Goal: Share content: Share content

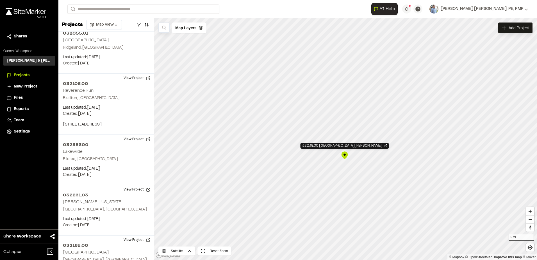
scroll to position [1124, 0]
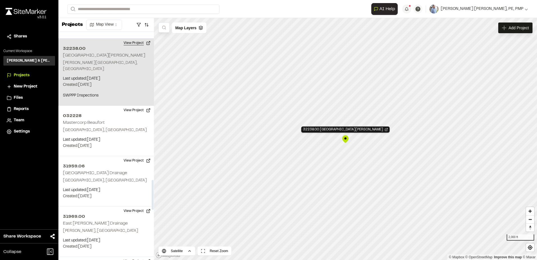
click at [128, 38] on button "View Project" at bounding box center [137, 42] width 34 height 9
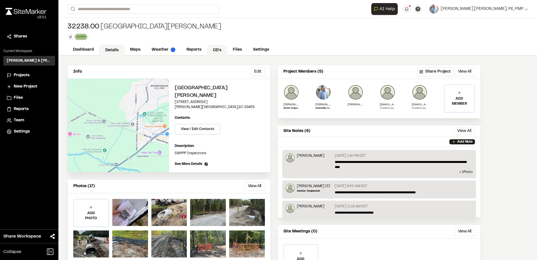
click at [218, 50] on link "CD's" at bounding box center [217, 50] width 20 height 11
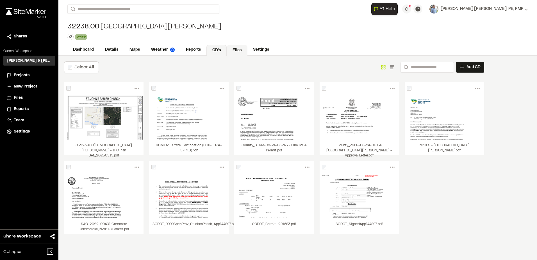
click at [234, 50] on link "Files" at bounding box center [237, 50] width 21 height 11
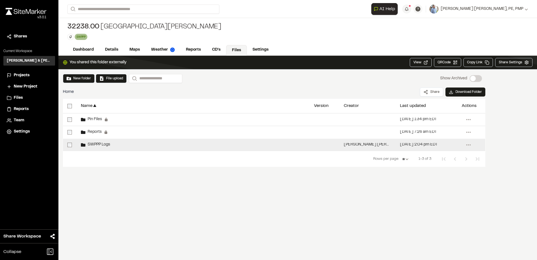
click at [105, 143] on span "SWPPP Logs" at bounding box center [97, 145] width 25 height 4
click at [101, 144] on span "SWPPP Logs" at bounding box center [97, 145] width 25 height 4
click at [100, 144] on span "SWPPP Logs" at bounding box center [97, 145] width 25 height 4
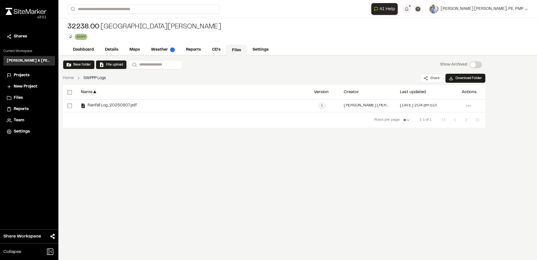
drag, startPoint x: 234, startPoint y: 180, endPoint x: 249, endPoint y: 177, distance: 15.4
click at [237, 179] on div "New folder File upload Search Show Archived Show Archived Home SWPPP Logs Share…" at bounding box center [297, 158] width 479 height 204
click at [144, 179] on div "New folder File upload Search Show Archived Show Archived Home SWPPP Logs Share…" at bounding box center [297, 158] width 479 height 204
click at [214, 49] on link "CD's" at bounding box center [216, 50] width 20 height 11
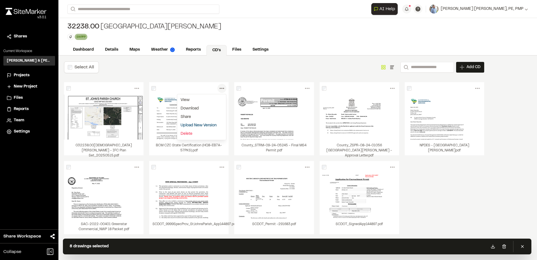
click at [226, 91] on icon at bounding box center [221, 88] width 9 height 9
click at [198, 74] on div "Select All Show as Grid Show as List Search Add CD Add New Construction Drawing…" at bounding box center [273, 158] width 431 height 204
click at [223, 88] on icon at bounding box center [221, 88] width 9 height 9
click at [389, 67] on icon "Show as List" at bounding box center [392, 67] width 6 height 6
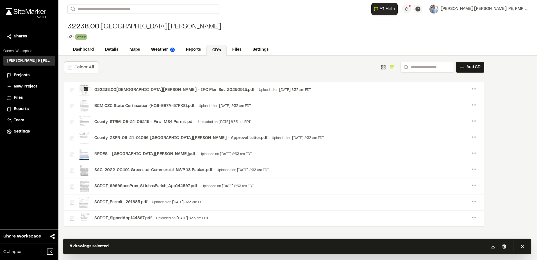
click at [384, 68] on rect at bounding box center [384, 67] width 1 height 1
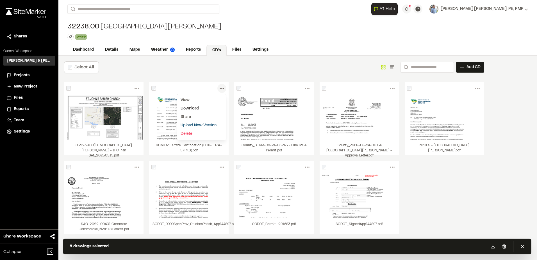
click at [199, 110] on link "Download" at bounding box center [201, 108] width 49 height 8
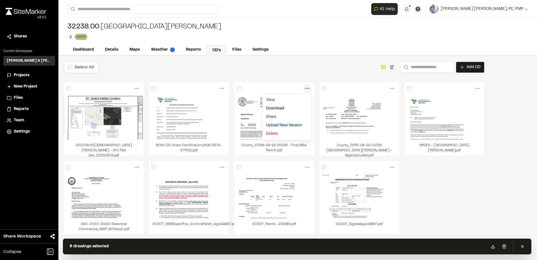
click at [284, 109] on link "Download" at bounding box center [287, 108] width 49 height 8
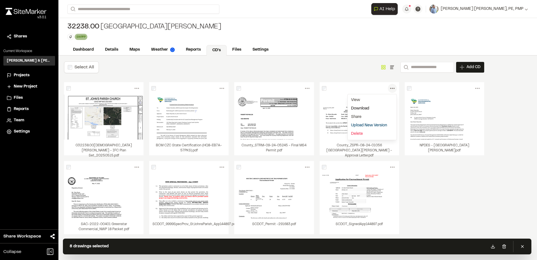
click at [373, 108] on link "Download" at bounding box center [372, 108] width 49 height 8
click at [459, 111] on link "Download" at bounding box center [457, 108] width 49 height 8
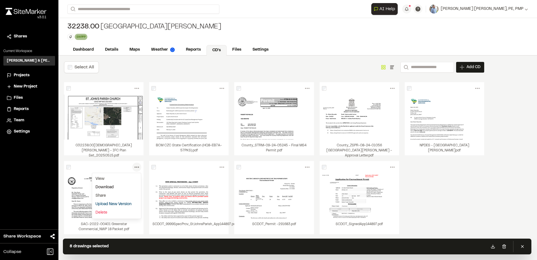
click at [123, 187] on link "Download" at bounding box center [116, 187] width 49 height 8
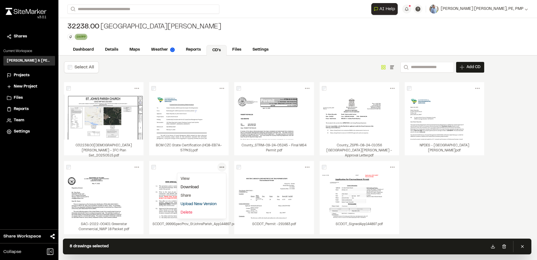
click at [203, 186] on link "Download" at bounding box center [201, 187] width 49 height 8
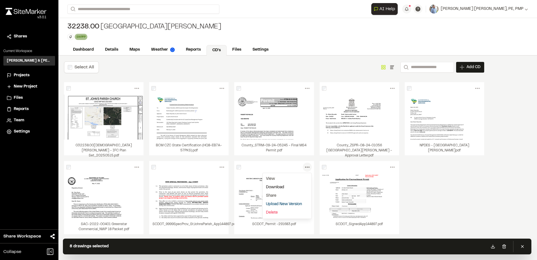
drag, startPoint x: 285, startPoint y: 187, endPoint x: 288, endPoint y: 185, distance: 3.0
click at [286, 187] on link "Download" at bounding box center [287, 187] width 49 height 8
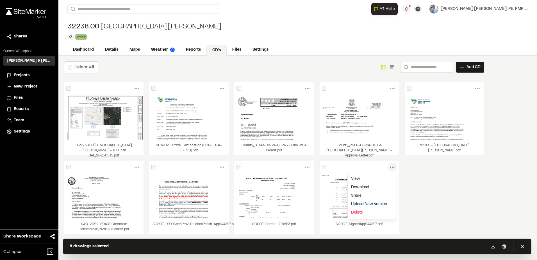
click at [372, 187] on link "Download" at bounding box center [372, 187] width 49 height 8
click at [242, 51] on link "Files" at bounding box center [237, 50] width 21 height 11
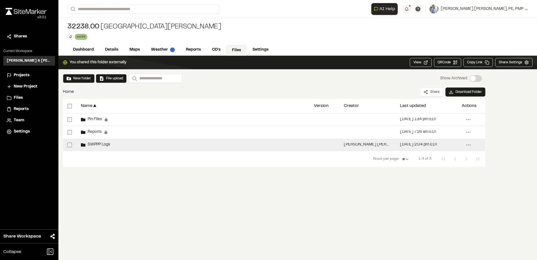
click at [102, 145] on span "SWPPP Logs" at bounding box center [97, 145] width 25 height 4
click at [100, 145] on span "SWPPP Logs" at bounding box center [97, 145] width 25 height 4
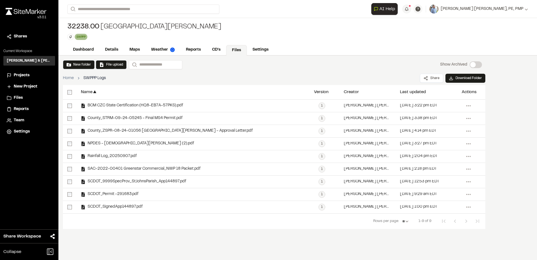
click at [198, 244] on div "New folder File upload Search Show Archived Show Archived Home SWPPP Logs Share…" at bounding box center [297, 158] width 479 height 204
click at [430, 74] on button "Share" at bounding box center [431, 78] width 23 height 9
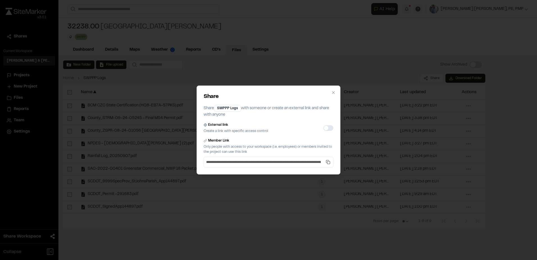
click at [328, 128] on button "External link" at bounding box center [328, 128] width 10 height 6
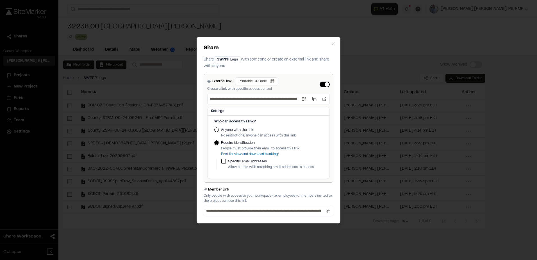
click at [216, 131] on button "Anyone with the link" at bounding box center [216, 129] width 4 height 4
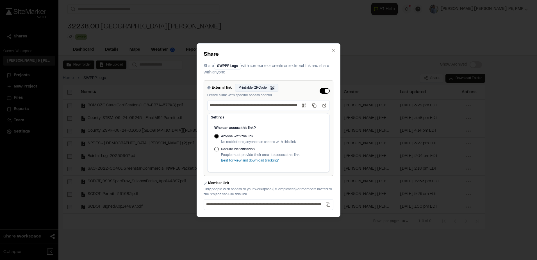
click at [261, 89] on button "Printable QRCode Open QR code" at bounding box center [256, 88] width 43 height 8
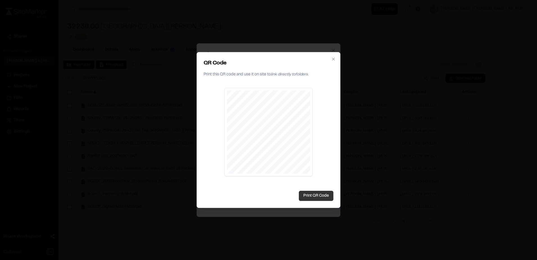
click at [320, 196] on button "Print QR Code" at bounding box center [316, 195] width 35 height 10
click at [334, 59] on icon "button" at bounding box center [333, 59] width 3 height 3
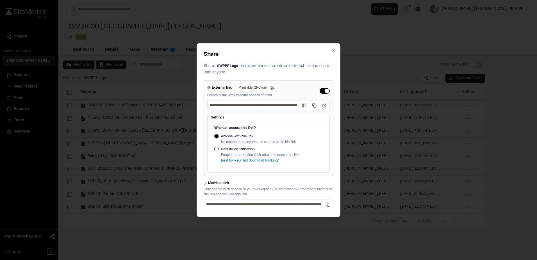
click at [381, 46] on div "**********" at bounding box center [268, 130] width 537 height 260
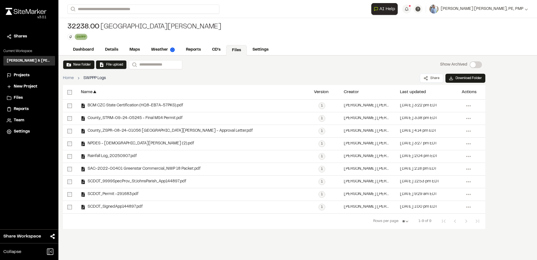
click at [240, 50] on link "Files" at bounding box center [236, 50] width 21 height 11
click at [69, 77] on link "Home" at bounding box center [68, 78] width 11 height 6
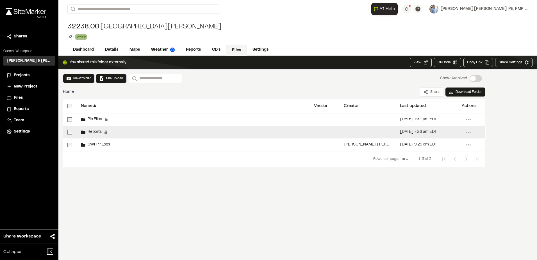
click at [95, 131] on span "Reports" at bounding box center [93, 132] width 16 height 4
click at [95, 132] on span "Reports" at bounding box center [93, 132] width 16 height 4
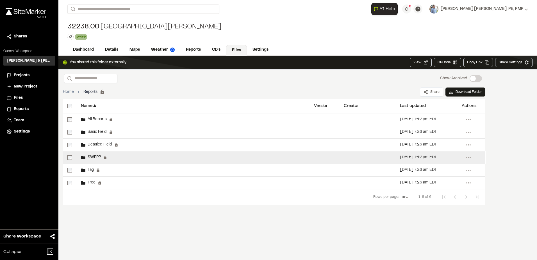
click at [94, 156] on span "SWPPP" at bounding box center [92, 157] width 15 height 4
click at [95, 156] on span "SWPPP" at bounding box center [92, 157] width 15 height 4
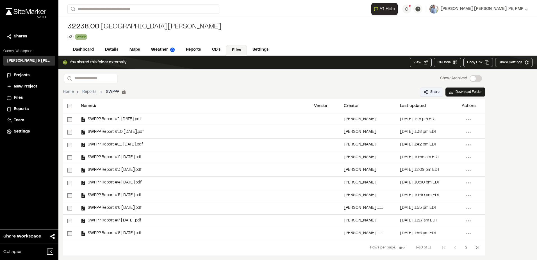
click at [436, 94] on button "Share" at bounding box center [431, 91] width 23 height 9
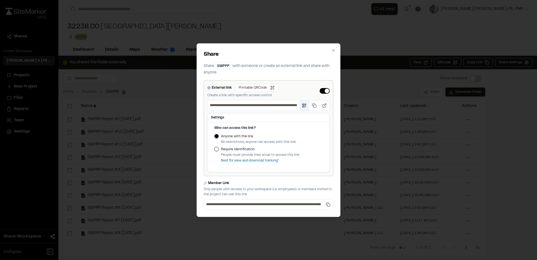
click at [305, 105] on button "Open QR code" at bounding box center [304, 105] width 10 height 10
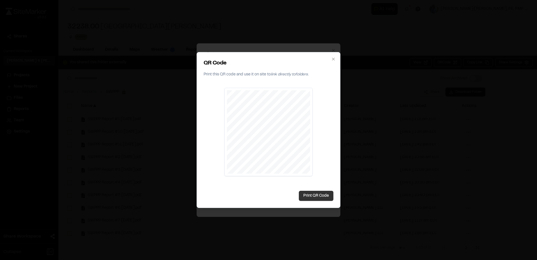
click at [325, 195] on button "Print QR Code" at bounding box center [316, 195] width 35 height 10
click at [447, 88] on div at bounding box center [268, 130] width 537 height 260
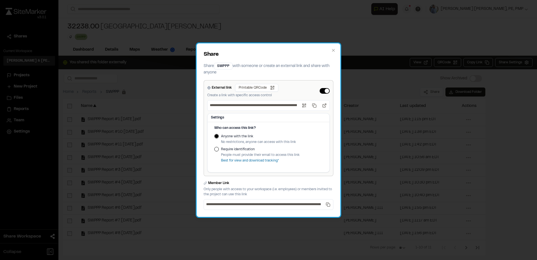
click at [336, 48] on div "**********" at bounding box center [269, 129] width 144 height 173
click at [337, 49] on div "**********" at bounding box center [269, 129] width 144 height 173
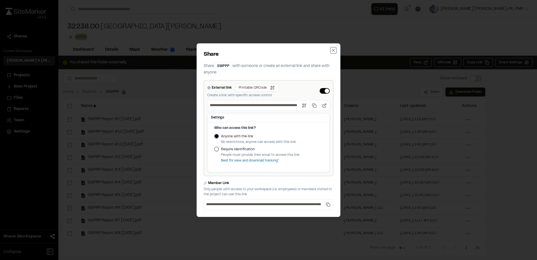
click at [333, 49] on icon "button" at bounding box center [333, 50] width 4 height 4
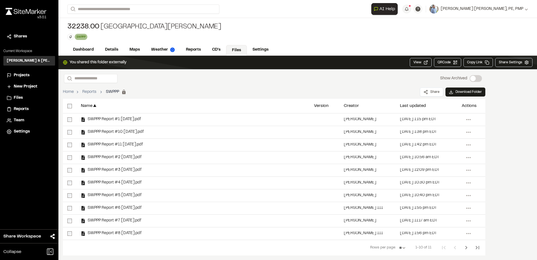
click at [237, 47] on link "Files" at bounding box center [236, 50] width 21 height 11
click at [236, 50] on link "Files" at bounding box center [236, 50] width 21 height 11
drag, startPoint x: 80, startPoint y: 47, endPoint x: 85, endPoint y: 51, distance: 5.6
click at [80, 47] on link "Dashboard" at bounding box center [83, 50] width 33 height 11
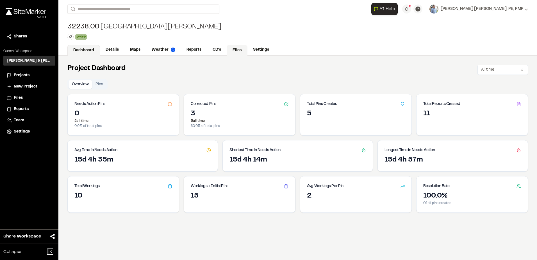
click at [228, 53] on link "Files" at bounding box center [237, 50] width 21 height 11
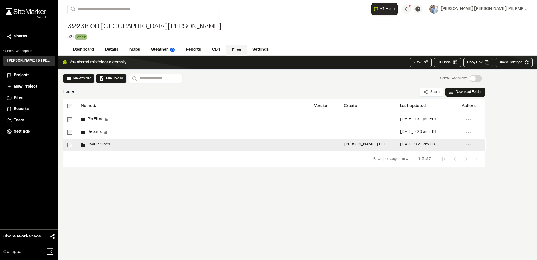
click at [97, 143] on span "SWPPP Logs" at bounding box center [97, 145] width 25 height 4
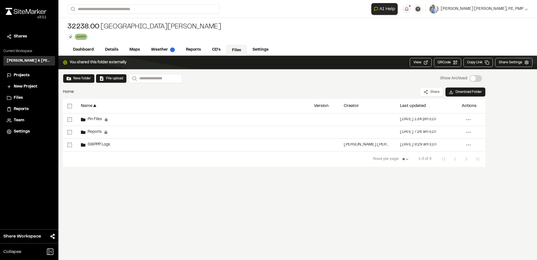
click at [199, 225] on div "You shared this folder externally View QRCode Open QR code Copy Link Share Sett…" at bounding box center [297, 158] width 479 height 204
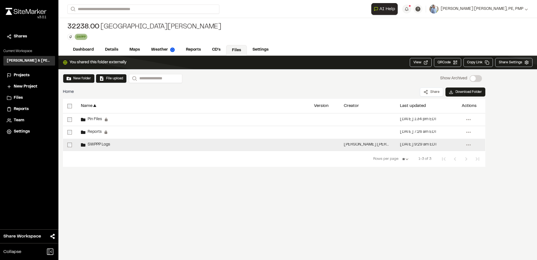
click at [106, 144] on span "SWPPP Logs" at bounding box center [97, 145] width 25 height 4
click at [106, 146] on span "SWPPP Logs" at bounding box center [97, 145] width 25 height 4
click at [103, 144] on span "SWPPP Logs" at bounding box center [97, 145] width 25 height 4
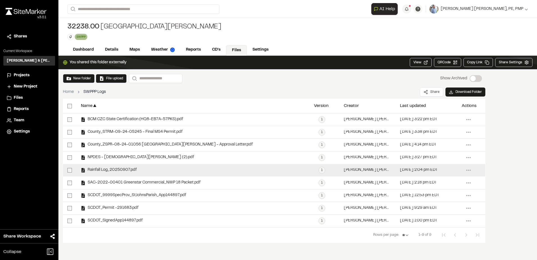
click at [127, 168] on div "Rainfall Log_20250907.pdf" at bounding box center [109, 170] width 56 height 4
click at [109, 171] on span "Rainfall Log_20250907.pdf" at bounding box center [110, 170] width 51 height 4
